Goal: Information Seeking & Learning: Learn about a topic

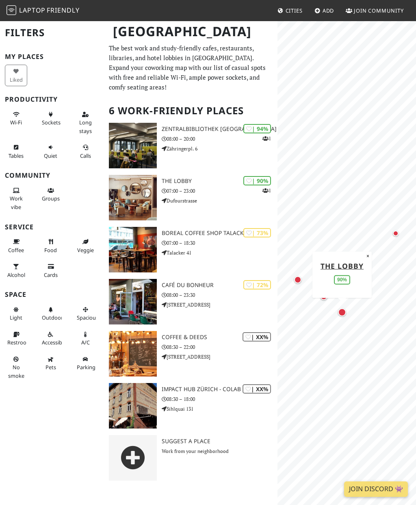
click at [351, 263] on link "THE LOBBY" at bounding box center [342, 266] width 43 height 10
click at [377, 213] on button "×" at bounding box center [378, 214] width 8 height 9
click at [206, 343] on p "08:30 – 22:00" at bounding box center [219, 347] width 115 height 8
click at [383, 285] on link "Boreal Coffee Shop Talacker (ZU)" at bounding box center [385, 287] width 63 height 27
click at [381, 275] on link "Boreal Coffee Shop Talacker (ZU)" at bounding box center [385, 287] width 63 height 27
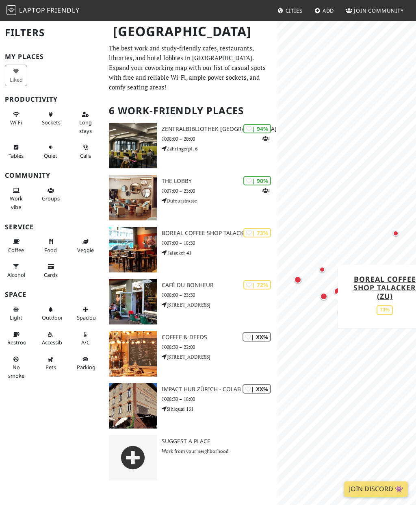
click at [217, 251] on p "Talacker 41" at bounding box center [219, 253] width 115 height 8
click at [148, 249] on img at bounding box center [133, 250] width 48 height 46
click at [388, 297] on link "Boreal Coffee Shop Talacker (ZU)" at bounding box center [385, 287] width 63 height 27
click at [244, 229] on div "| 73%" at bounding box center [258, 232] width 28 height 9
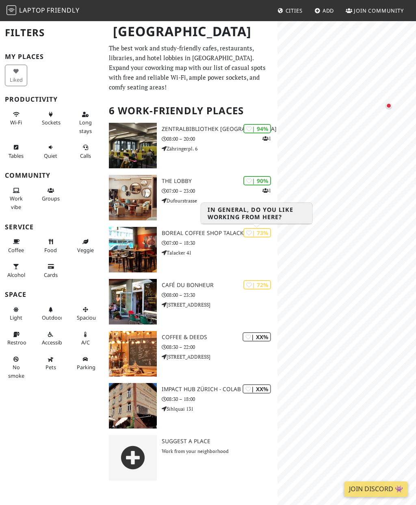
click at [189, 235] on h3 "Boreal Coffee Shop Talacker (ZU)" at bounding box center [219, 233] width 115 height 7
click at [130, 235] on img at bounding box center [133, 250] width 48 height 46
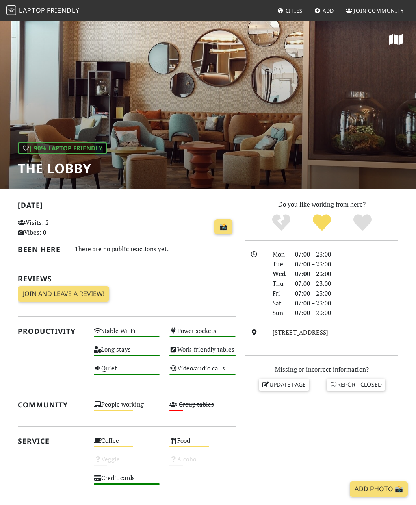
click at [326, 331] on link "Dufourstrasse, 8008, Zürich" at bounding box center [301, 332] width 56 height 8
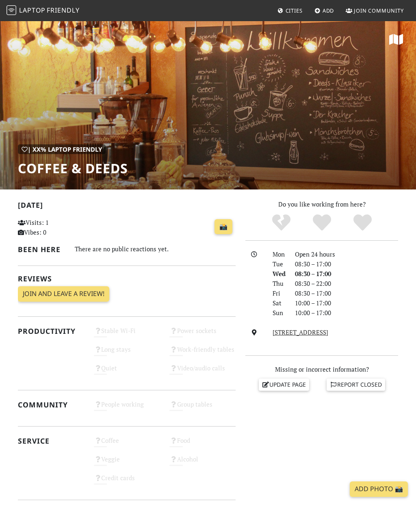
click at [329, 139] on div "| XX% Laptop Friendly Coffee & Deeds" at bounding box center [208, 104] width 416 height 169
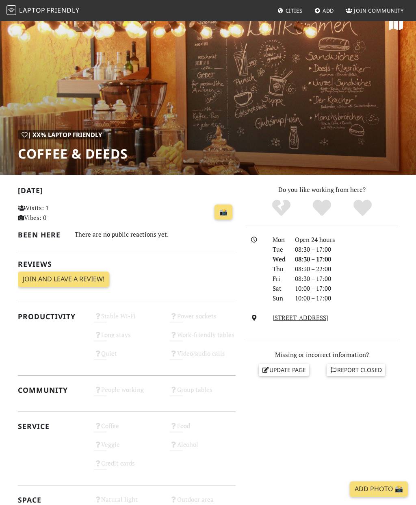
click at [351, 94] on div "| XX% Laptop Friendly Coffee & Deeds" at bounding box center [208, 90] width 416 height 169
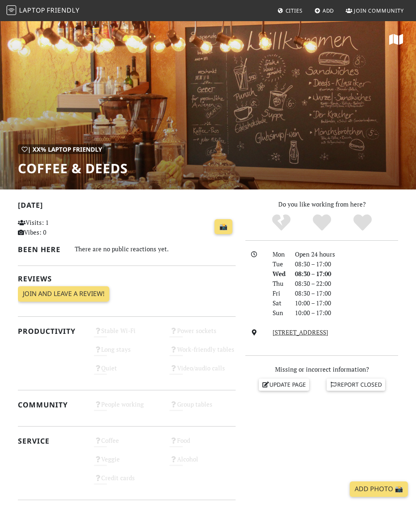
click at [329, 330] on link "Altwiesenstrasse 181, 8051, Zürich" at bounding box center [301, 332] width 56 height 8
